Goal: Navigation & Orientation: Go to known website

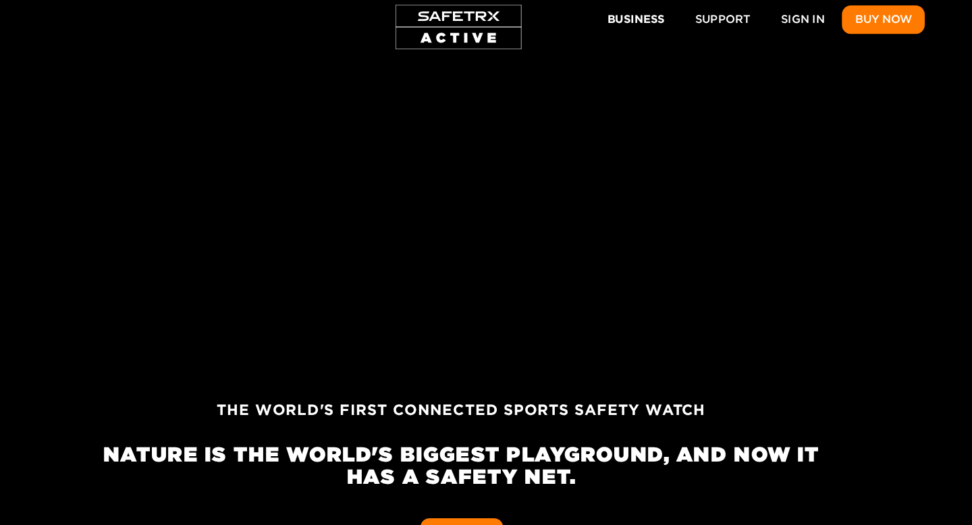
scroll to position [0, 3749]
